Goal: Entertainment & Leisure: Consume media (video, audio)

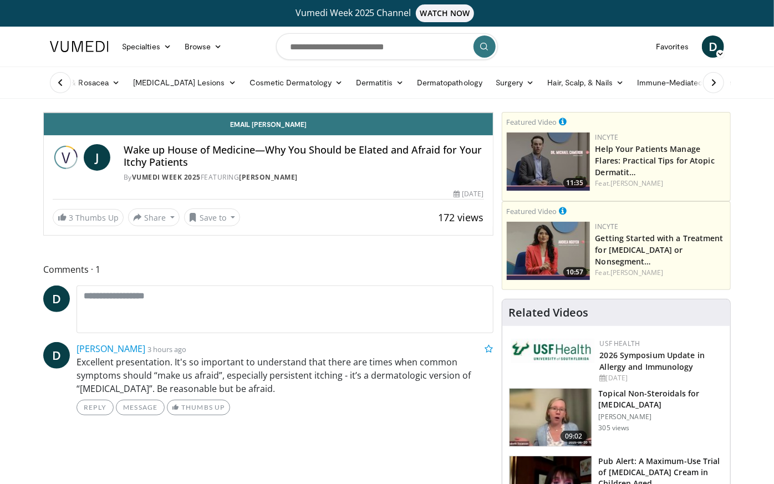
drag, startPoint x: 260, startPoint y: 282, endPoint x: 536, endPoint y: 448, distance: 322.0
click at [493, 79] on div "Current Time 18:07 / Duration 21:14" at bounding box center [268, 74] width 449 height 10
click at [493, 113] on div "10 seconds Tap to unmute" at bounding box center [268, 113] width 449 height 0
click at [44, 113] on video-js "**********" at bounding box center [268, 113] width 449 height 1
click at [44, 113] on span "Video Player" at bounding box center [55, 101] width 22 height 22
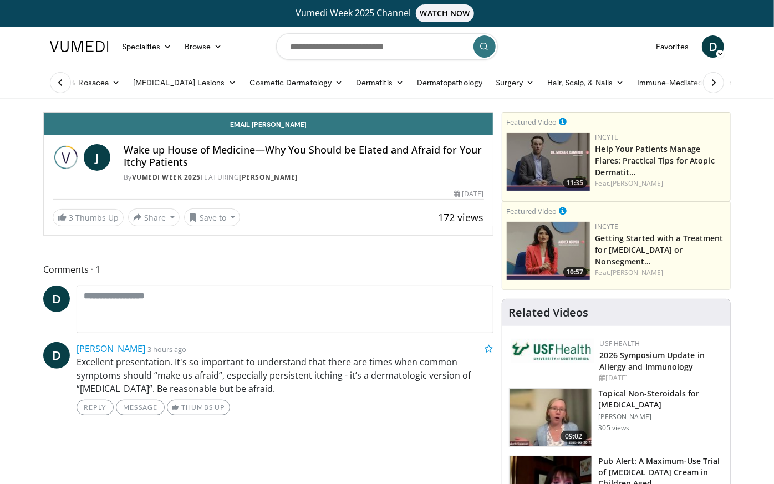
click at [493, 113] on span "Video Player" at bounding box center [482, 101] width 22 height 22
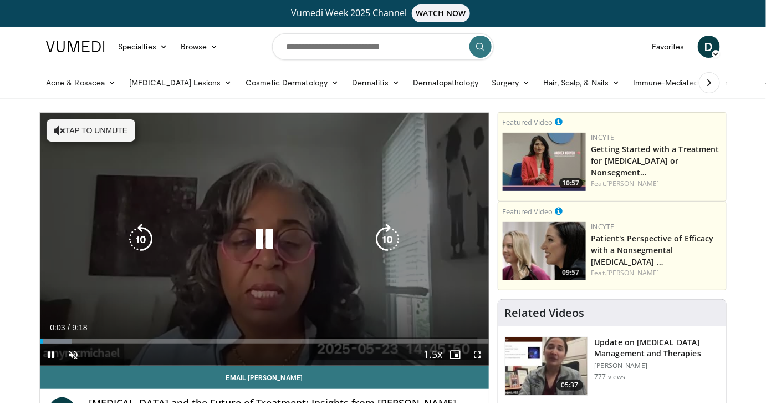
click at [261, 296] on div "10 seconds Tap to unmute" at bounding box center [264, 239] width 449 height 253
